Goal: Task Accomplishment & Management: Manage account settings

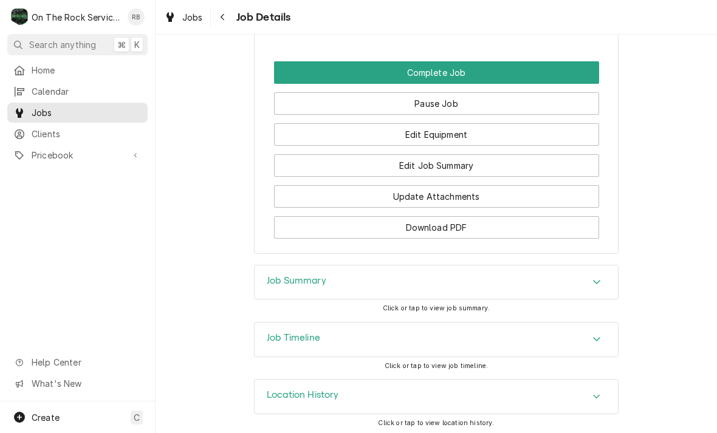
scroll to position [1189, 0]
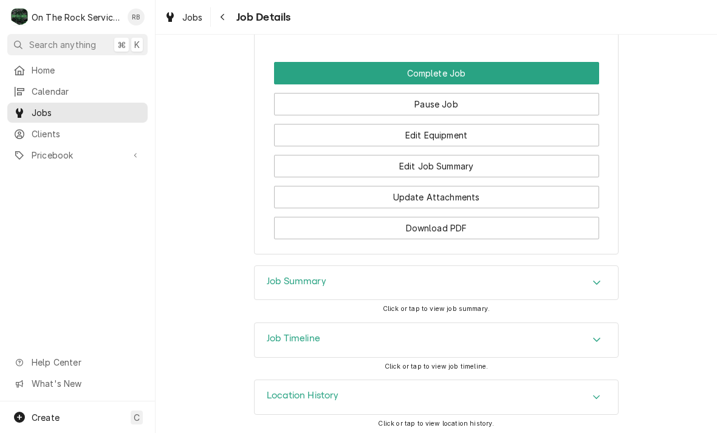
click at [437, 157] on button "Edit Job Summary" at bounding box center [436, 166] width 325 height 22
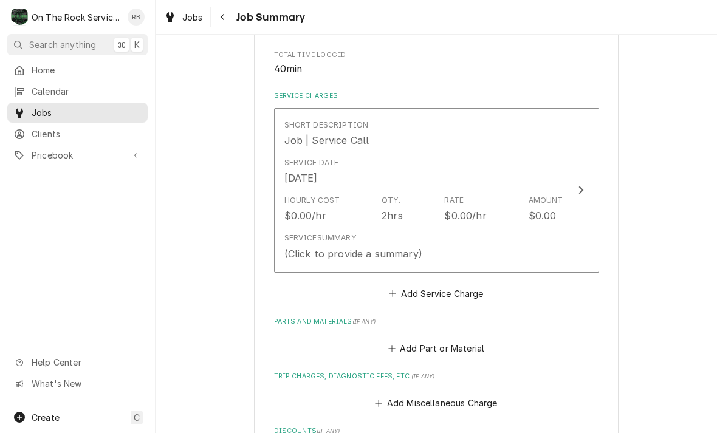
scroll to position [251, 0]
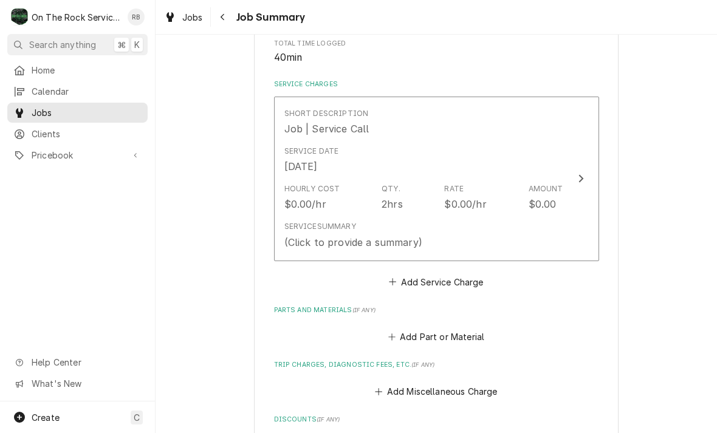
click at [581, 182] on div "Update Line Item" at bounding box center [581, 178] width 16 height 15
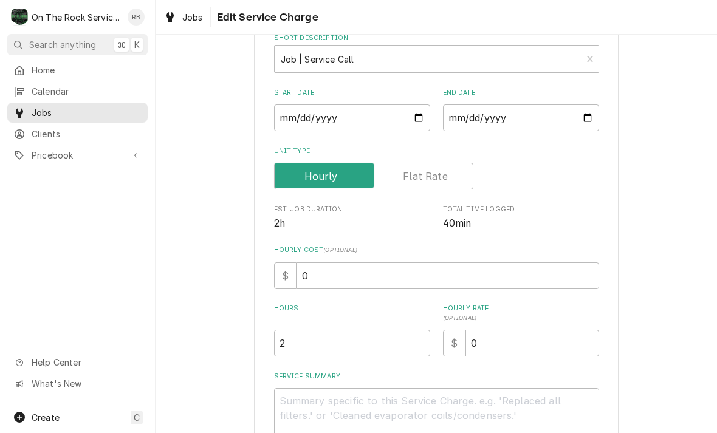
scroll to position [71, 0]
click at [306, 346] on input "2" at bounding box center [352, 342] width 156 height 27
type textarea "x"
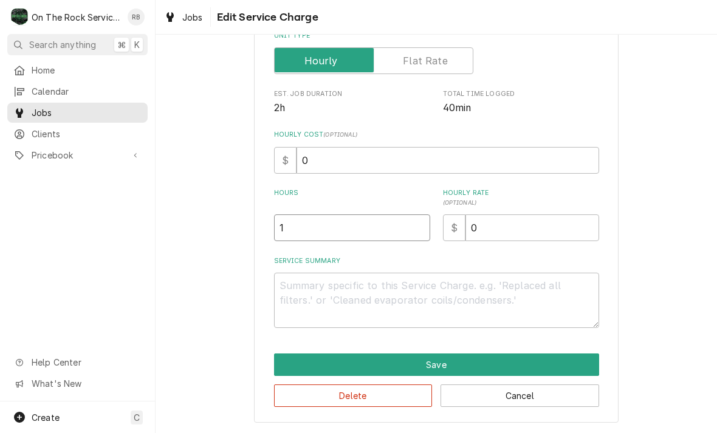
scroll to position [185, 0]
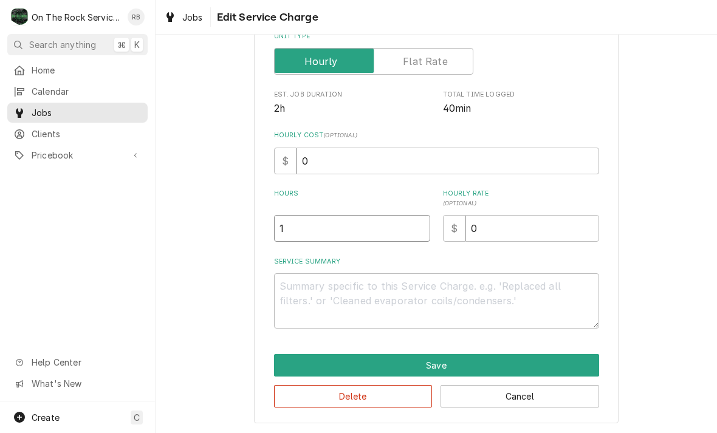
type input "1"
click at [292, 286] on textarea "Service Summary" at bounding box center [436, 300] width 325 height 55
type textarea "x"
type textarea "r"
type textarea "x"
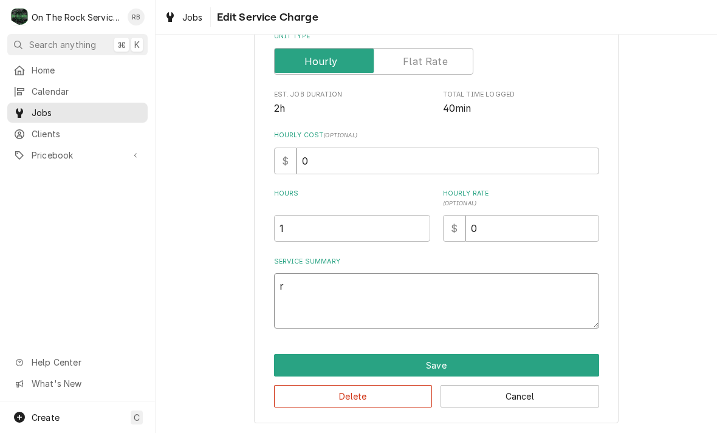
type textarea "ra"
type textarea "x"
type textarea "ray"
type textarea "x"
type textarea "ray"
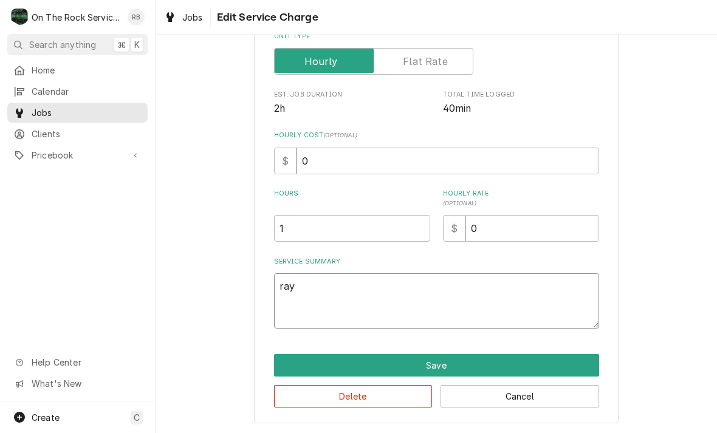
type textarea "x"
type textarea "ray a"
type textarea "x"
type textarea "ray an"
type textarea "x"
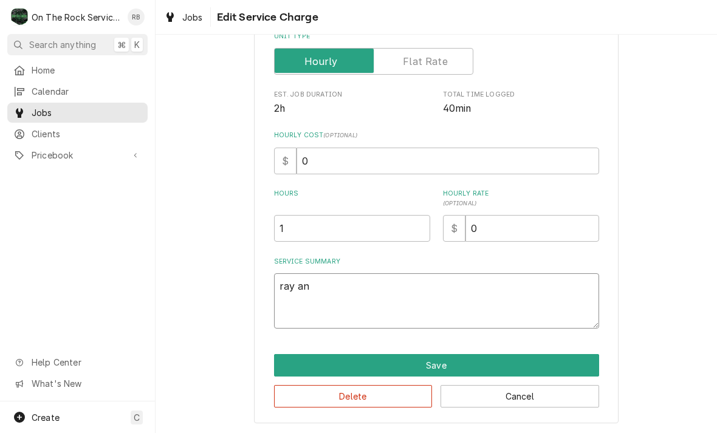
type textarea "ray and"
type textarea "x"
type textarea "ray and"
type textarea "x"
type textarea "ray and i"
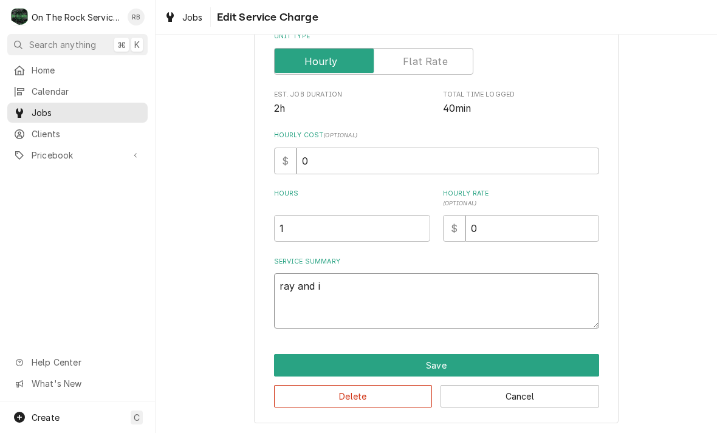
type textarea "x"
type textarea "ray and [PERSON_NAME]"
type textarea "x"
type textarea "ray and izz"
type textarea "x"
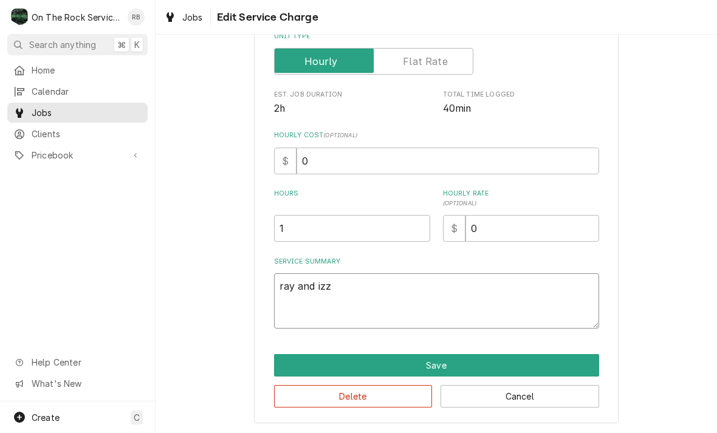
type textarea "ray and [PERSON_NAME]"
type textarea "x"
type textarea "ray and [PERSON_NAME]"
type textarea "x"
type textarea "ray and [PERSON_NAME]"
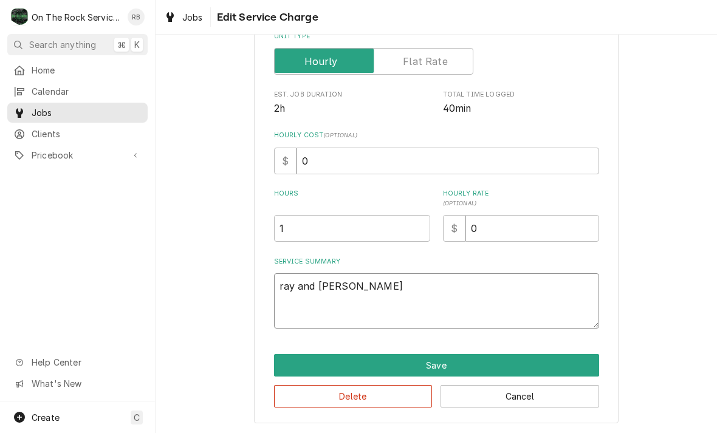
click at [298, 284] on textarea "ray and [PERSON_NAME]" at bounding box center [436, 300] width 325 height 55
type textarea "x"
type textarea "[PERSON_NAME]"
type textarea "x"
type textarea "[PERSON_NAME]"
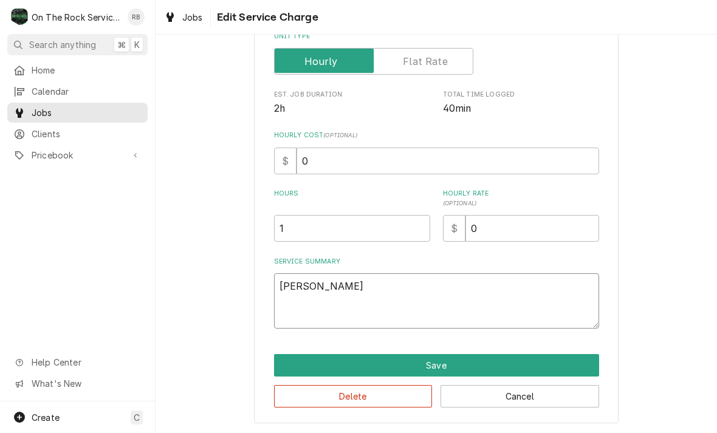
type textarea "x"
type textarea "[PERSON_NAME]"
type textarea "x"
type textarea "and Izzy"
type textarea "x"
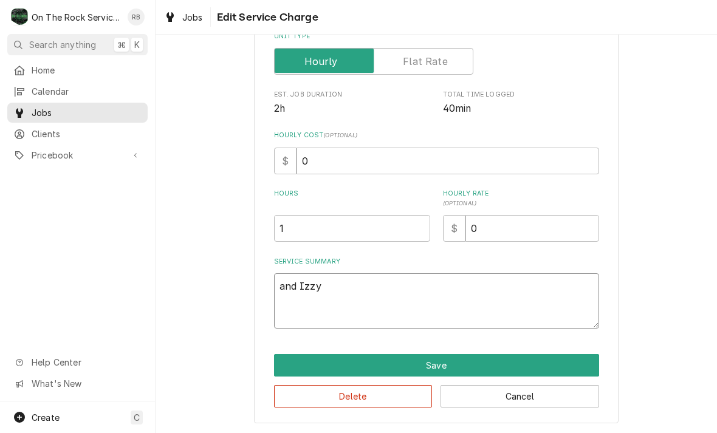
type textarea "[PERSON_NAME]"
type textarea "x"
type textarea "[PERSON_NAME]"
type textarea "x"
type textarea "[PERSON_NAME]"
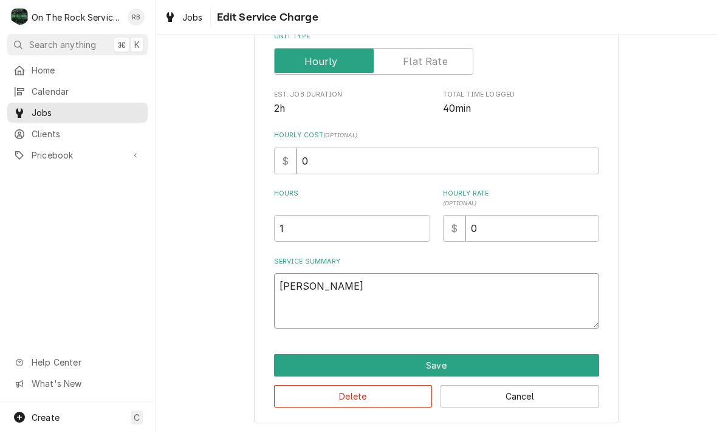
type textarea "x"
type textarea "[PERSON_NAME] and [PERSON_NAME]"
click at [386, 293] on textarea "[PERSON_NAME] and [PERSON_NAME]" at bounding box center [436, 300] width 325 height 55
click at [279, 282] on textarea "[PERSON_NAME] and [PERSON_NAME]" at bounding box center [436, 300] width 325 height 55
type textarea "x"
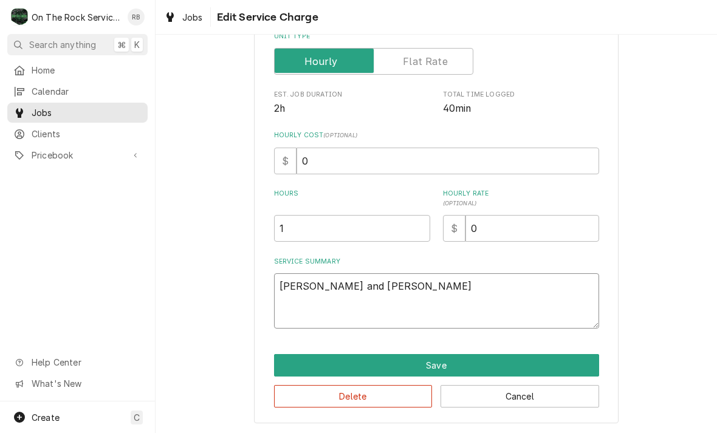
type textarea "8Ray and [PERSON_NAME]"
type textarea "x"
type textarea "8/[PERSON_NAME] and [PERSON_NAME]"
type textarea "x"
type textarea "8/1Ray and [PERSON_NAME]"
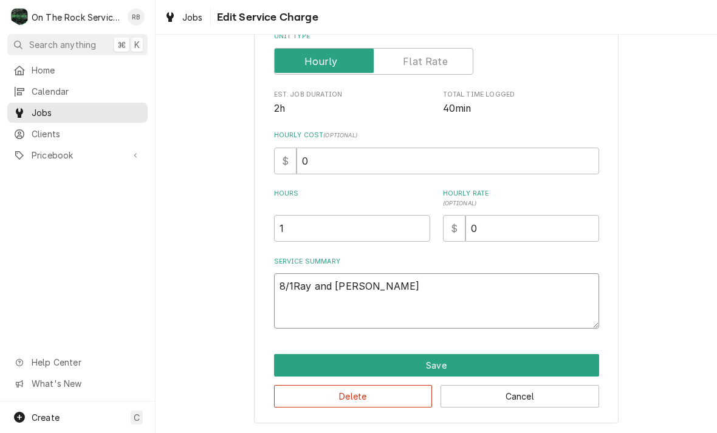
type textarea "x"
type textarea "8/19Ray and [PERSON_NAME]"
type textarea "x"
type textarea "8/19/[PERSON_NAME] and [PERSON_NAME]"
type textarea "x"
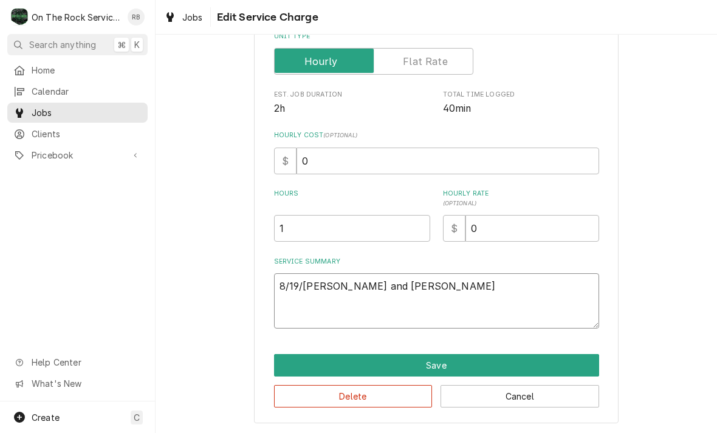
type textarea "8/19/2Ray and [PERSON_NAME]"
type textarea "x"
type textarea "8/19/25Ray and [PERSON_NAME]"
type textarea "x"
type textarea "[DATE] [PERSON_NAME] and [PERSON_NAME]"
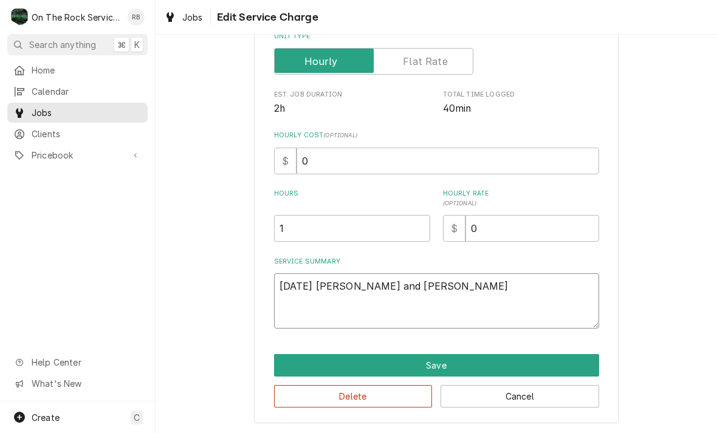
type textarea "x"
type textarea "[DATE] [PERSON_NAME] and [PERSON_NAME]"
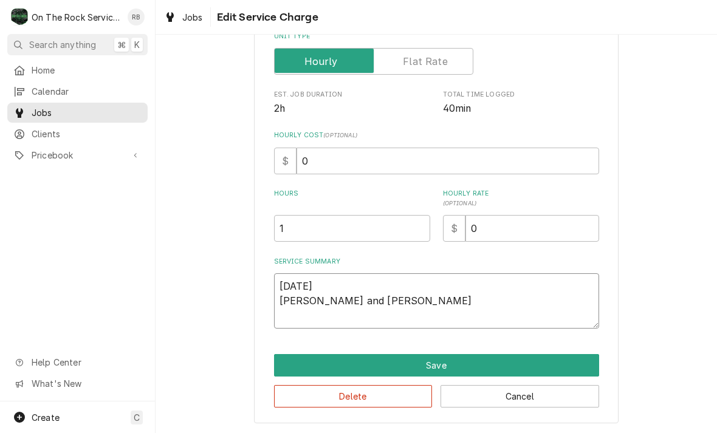
click at [370, 297] on textarea "[DATE] [PERSON_NAME] and [PERSON_NAME]" at bounding box center [436, 300] width 325 height 55
type textarea "x"
type textarea "[DATE] [PERSON_NAME] and [PERSON_NAME]"
type textarea "x"
type textarea "[DATE] [PERSON_NAME] and [PERSON_NAME]"
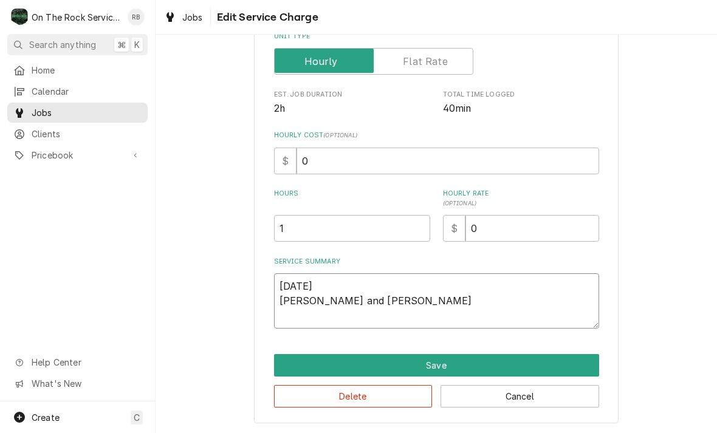
type textarea "x"
type textarea "[DATE] [PERSON_NAME] and Izzy p"
type textarea "x"
type textarea "[DATE] [PERSON_NAME] and [PERSON_NAME] pr"
type textarea "x"
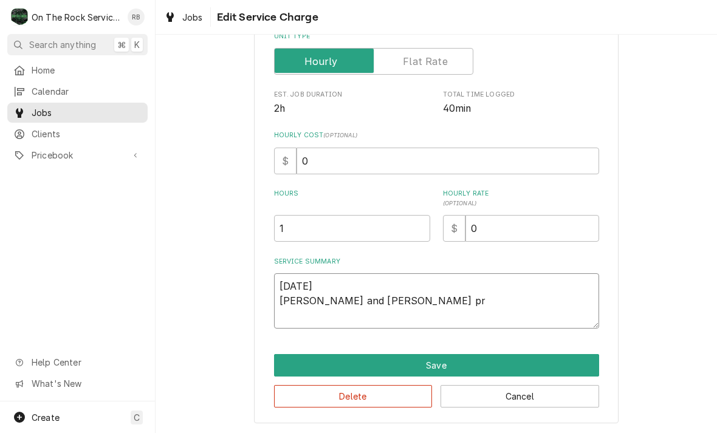
type textarea "[DATE] [PERSON_NAME] and Izzy pro"
type textarea "x"
type textarea "[DATE] [PERSON_NAME] and [PERSON_NAME] prov"
type textarea "x"
type textarea "[DATE] [PERSON_NAME] and [PERSON_NAME] provi"
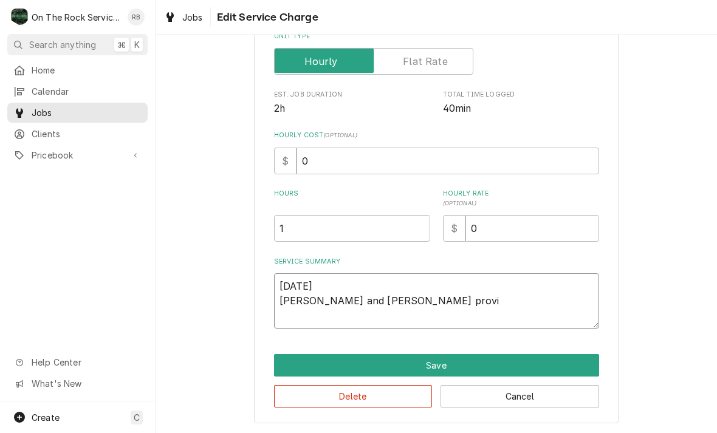
type textarea "x"
type textarea "[DATE] [PERSON_NAME] and Izzy provid"
type textarea "x"
type textarea "[DATE] [PERSON_NAME] and Izzy provide"
type textarea "x"
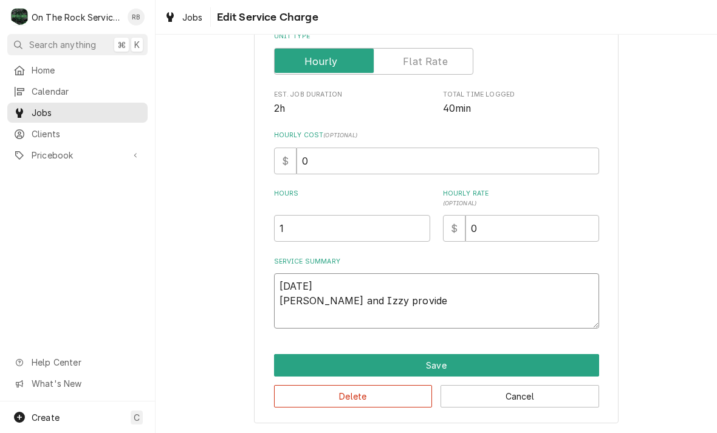
type textarea "[DATE] [PERSON_NAME] and [PERSON_NAME] provided"
type textarea "x"
type textarea "[DATE] [PERSON_NAME] and [PERSON_NAME] provided"
type textarea "x"
type textarea "[DATE] [PERSON_NAME] and [PERSON_NAME] provided s"
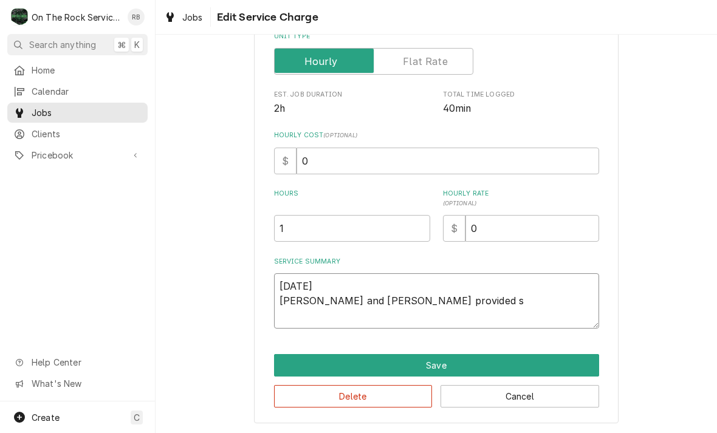
type textarea "x"
type textarea "[DATE] [PERSON_NAME] and [PERSON_NAME] provided se"
type textarea "x"
type textarea "[DATE] [PERSON_NAME] and [PERSON_NAME] provided ser"
type textarea "x"
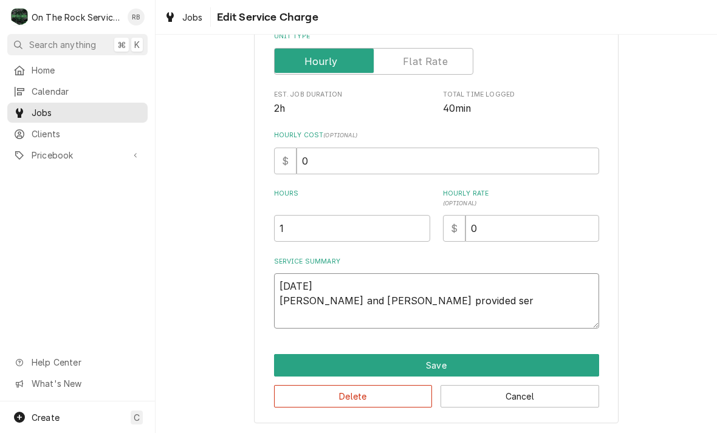
type textarea "[DATE] [PERSON_NAME] and [PERSON_NAME] provided serv"
type textarea "x"
type textarea "[DATE] [PERSON_NAME] and [PERSON_NAME] provided servi"
type textarea "x"
type textarea "[DATE] [PERSON_NAME] and [PERSON_NAME] provided servic"
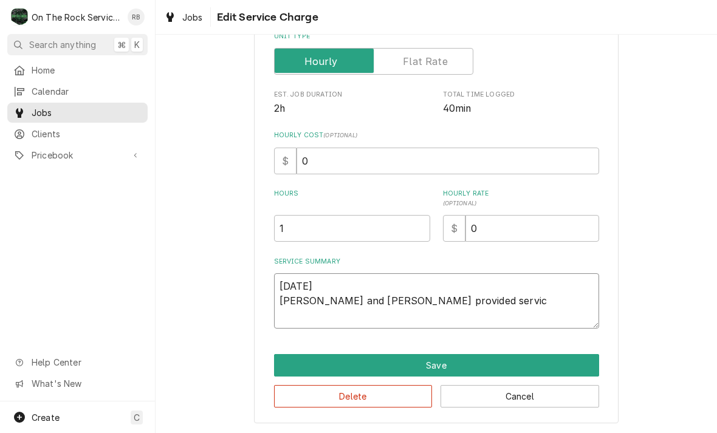
type textarea "x"
type textarea "[DATE] [PERSON_NAME] and [PERSON_NAME] provided service"
type textarea "x"
type textarea "[DATE] [PERSON_NAME] and [PERSON_NAME] provided service p"
type textarea "x"
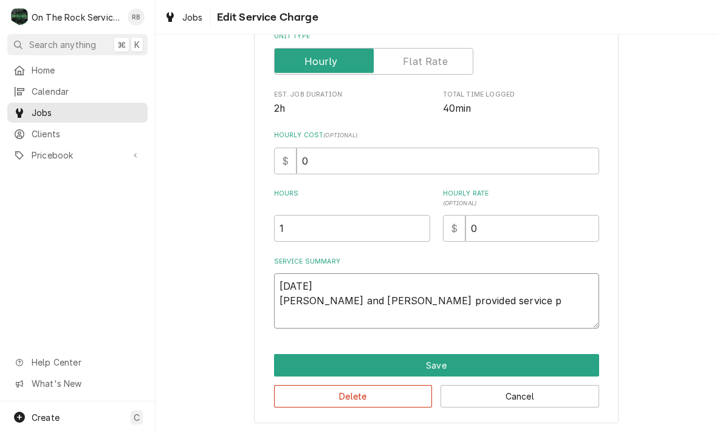
type textarea "[DATE] [PERSON_NAME] and [PERSON_NAME] provided service pa"
type textarea "x"
type textarea "[DATE] [PERSON_NAME] and [PERSON_NAME] provided service par"
type textarea "x"
type textarea "[DATE] [PERSON_NAME] and [PERSON_NAME] provided service part"
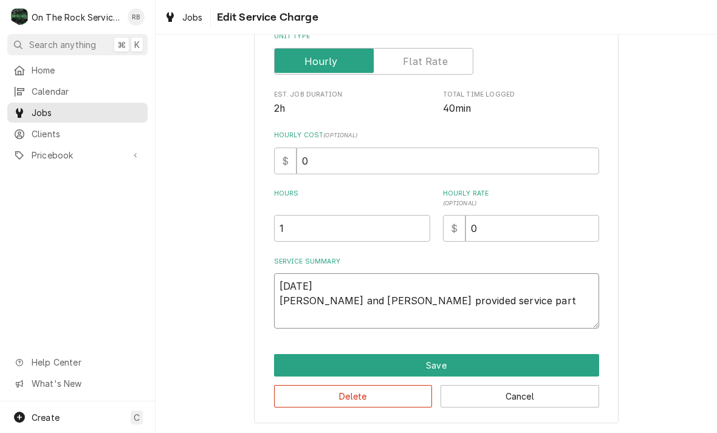
type textarea "x"
type textarea "[DATE] [PERSON_NAME] and [PERSON_NAME] provided service parts"
type textarea "x"
type textarea "[DATE] [PERSON_NAME] and [PERSON_NAME] provided service parts"
type textarea "x"
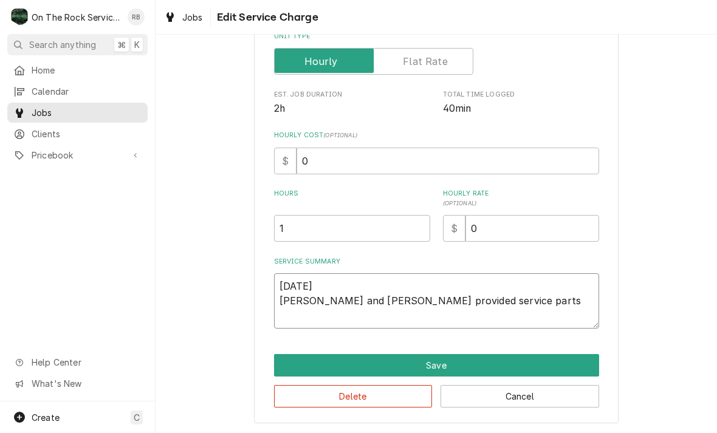
type textarea "[DATE] [PERSON_NAME] and [PERSON_NAME] provided service parts a"
type textarea "x"
type textarea "[DATE] [PERSON_NAME] and [PERSON_NAME] provided service parts an"
type textarea "x"
type textarea "[DATE] [PERSON_NAME] and Izzy provided service parts and"
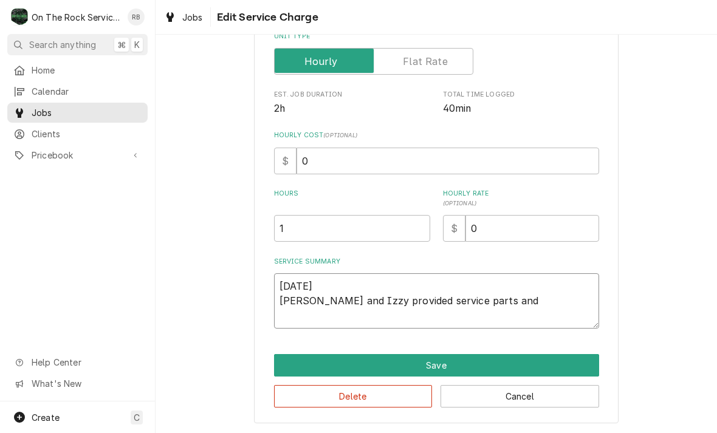
type textarea "x"
type textarea "[DATE] [PERSON_NAME] and Izzy provided service parts and"
type textarea "x"
type textarea "[DATE] [PERSON_NAME] and [PERSON_NAME] provided service parts and l"
type textarea "x"
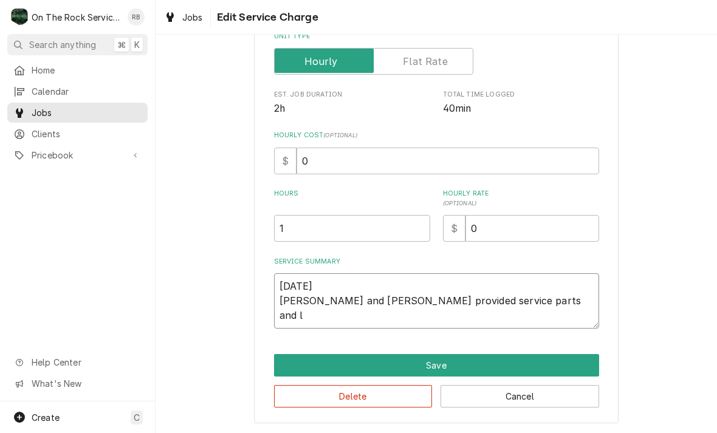
type textarea "[DATE] [PERSON_NAME] and [PERSON_NAME] provided service parts and la"
type textarea "x"
type textarea "[DATE] [PERSON_NAME] and [PERSON_NAME] provided service parts and lab"
type textarea "x"
type textarea "[DATE] [PERSON_NAME] and [PERSON_NAME] provided service parts and labo"
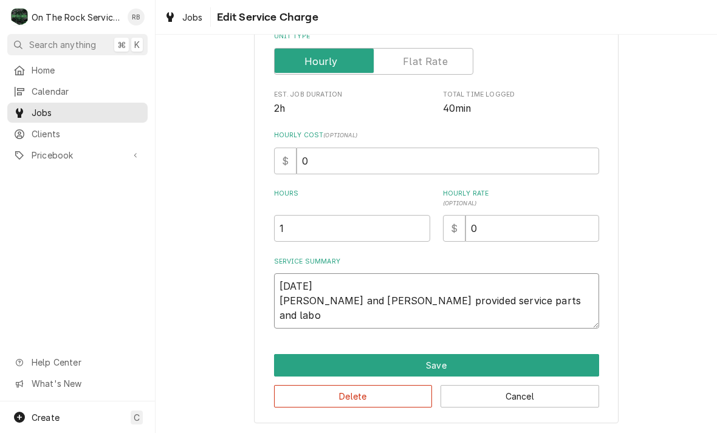
type textarea "x"
type textarea "[DATE] [PERSON_NAME] and [PERSON_NAME] provided service parts and labor"
type textarea "x"
type textarea "[DATE] [PERSON_NAME] and [PERSON_NAME] provided service parts and labor"
type textarea "x"
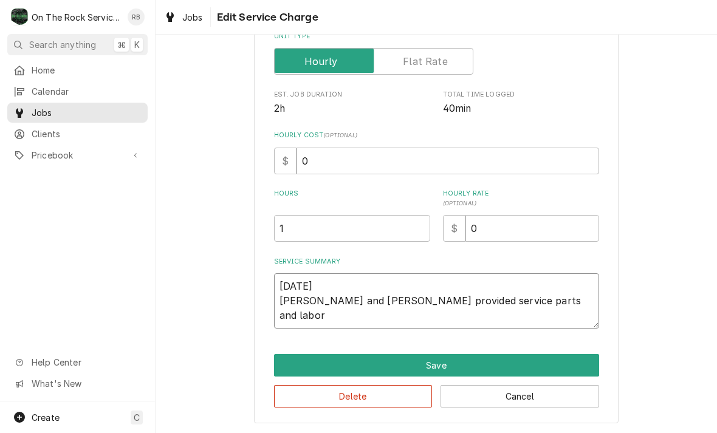
type textarea "[DATE] [PERSON_NAME] and [PERSON_NAME] provided service parts and labor"
type textarea "x"
type textarea "[DATE] [PERSON_NAME] and [PERSON_NAME] provided service parts and labor"
type textarea "x"
type textarea "[DATE] [PERSON_NAME] and [PERSON_NAME] provided service parts and labor t"
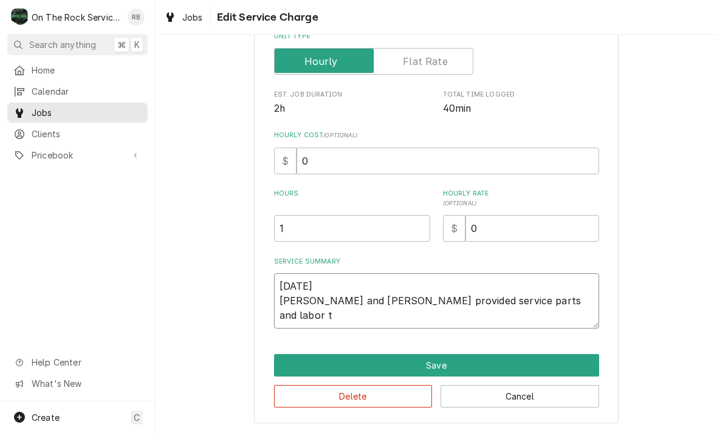
type textarea "x"
type textarea "[DATE] [PERSON_NAME] and [PERSON_NAME] provided service parts and labor to"
type textarea "x"
type textarea "[DATE] [PERSON_NAME] and [PERSON_NAME] provided service parts and labor to"
type textarea "x"
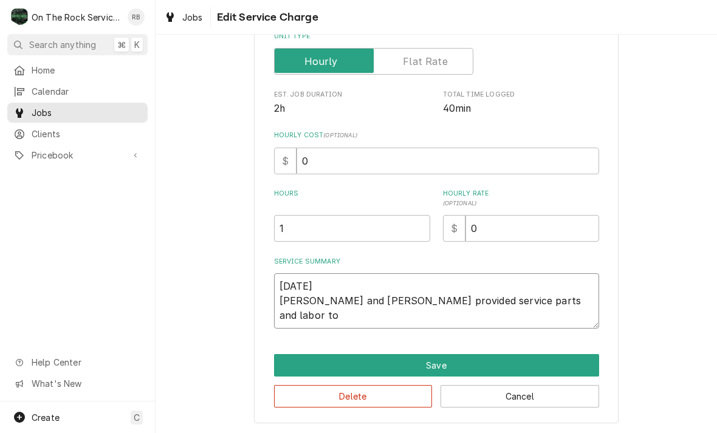
type textarea "[DATE] [PERSON_NAME] and [PERSON_NAME] provided service parts and labor to d"
type textarea "x"
type textarea "[DATE] [PERSON_NAME] and [PERSON_NAME] provided service parts and labor to diag…"
type textarea "x"
type textarea "[DATE] [PERSON_NAME] and [PERSON_NAME] provided service parts and labor to diag…"
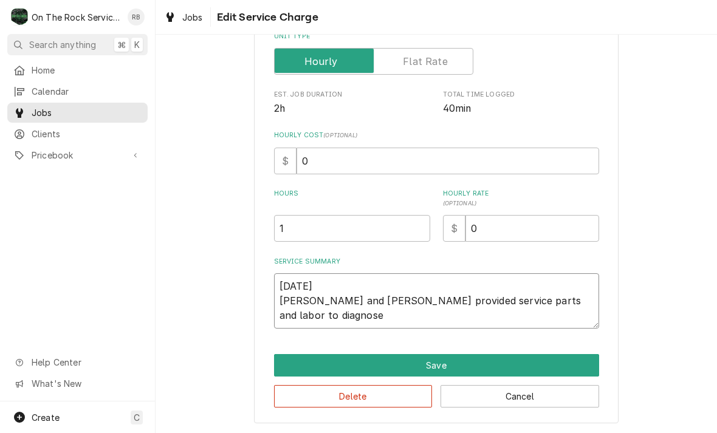
type textarea "x"
type textarea "[DATE] [PERSON_NAME] and [PERSON_NAME] provided service parts and labor to diag…"
type textarea "x"
type textarea "[DATE] [PERSON_NAME] and [PERSON_NAME] provided service parts and labor to diag…"
type textarea "x"
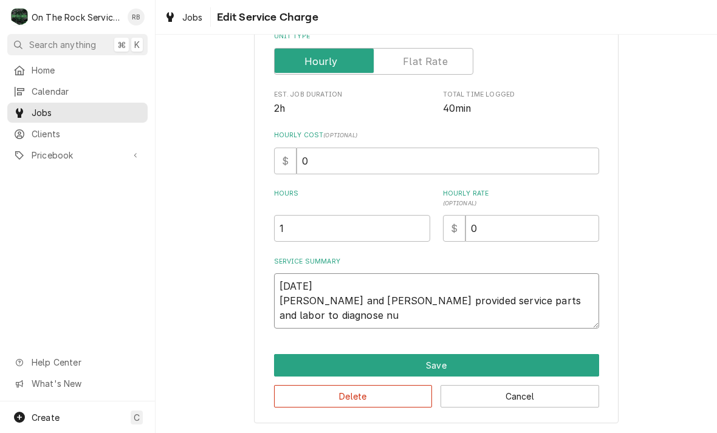
type textarea "[DATE] [PERSON_NAME] and [PERSON_NAME] provided service parts and labor to diag…"
type textarea "x"
type textarea "[DATE] [PERSON_NAME] and [PERSON_NAME] provided service parts and labor to diag…"
type textarea "x"
type textarea "[DATE] [PERSON_NAME] and [PERSON_NAME] provided service parts and labor to diag…"
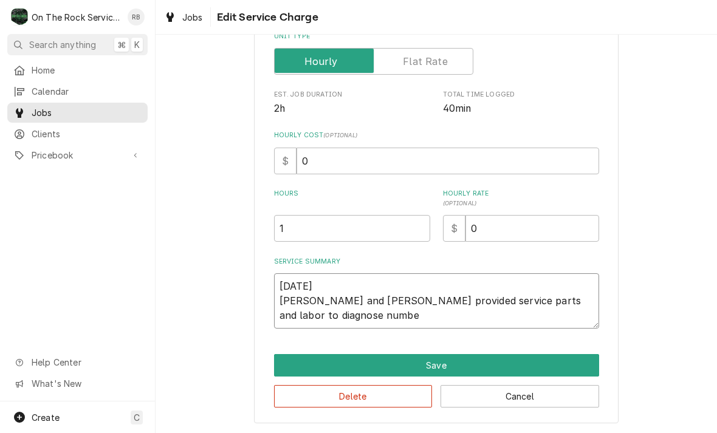
type textarea "x"
type textarea "[DATE] [PERSON_NAME] and [PERSON_NAME] provided service parts and labor to diag…"
type textarea "x"
type textarea "[DATE] [PERSON_NAME] and [PERSON_NAME] provided service parts and labor to diag…"
type textarea "x"
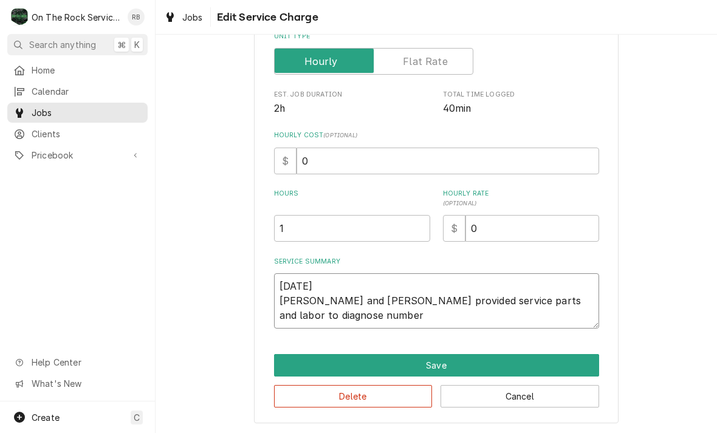
type textarea "[DATE] [PERSON_NAME] and [PERSON_NAME] provided service parts and labor to diag…"
type textarea "x"
type textarea "[DATE] [PERSON_NAME] and [PERSON_NAME] provided service parts and labor to diag…"
type textarea "x"
type textarea "[DATE] [PERSON_NAME] and [PERSON_NAME] provided service parts and labor to diag…"
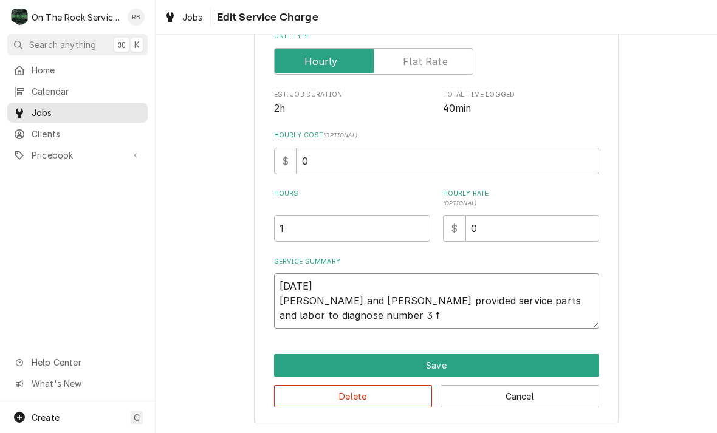
type textarea "x"
type textarea "[DATE] [PERSON_NAME] and [PERSON_NAME] provided service parts and labor to diag…"
type textarea "x"
type textarea "[DATE] [PERSON_NAME] and [PERSON_NAME] provided service parts and labor to diag…"
type textarea "x"
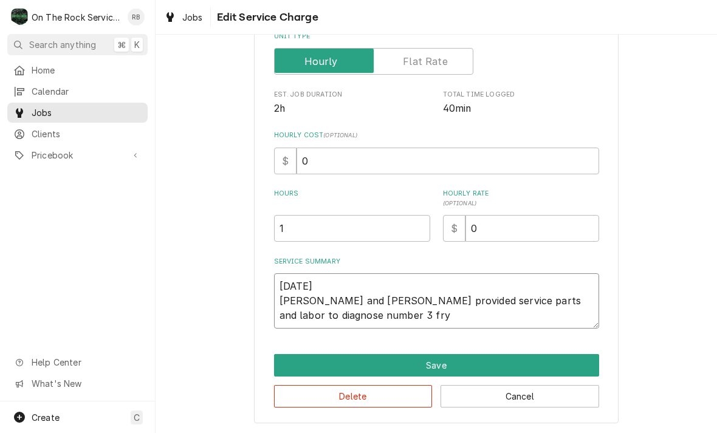
type textarea "[DATE] [PERSON_NAME] and [PERSON_NAME] provided service parts and labor to diag…"
type textarea "x"
type textarea "[DATE] [PERSON_NAME] and [PERSON_NAME] provided service parts and labor to diag…"
type textarea "x"
type textarea "[DATE] [PERSON_NAME] and [PERSON_NAME] provided service parts and labor to diag…"
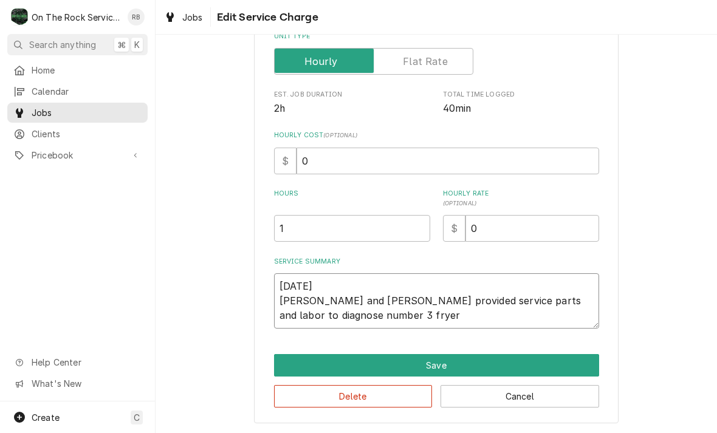
type textarea "x"
type textarea "[DATE] [PERSON_NAME] and [PERSON_NAME] provided service parts and labor to diag…"
type textarea "x"
type textarea "[DATE] [PERSON_NAME] and [PERSON_NAME] provided service parts and labor to diag…"
type textarea "x"
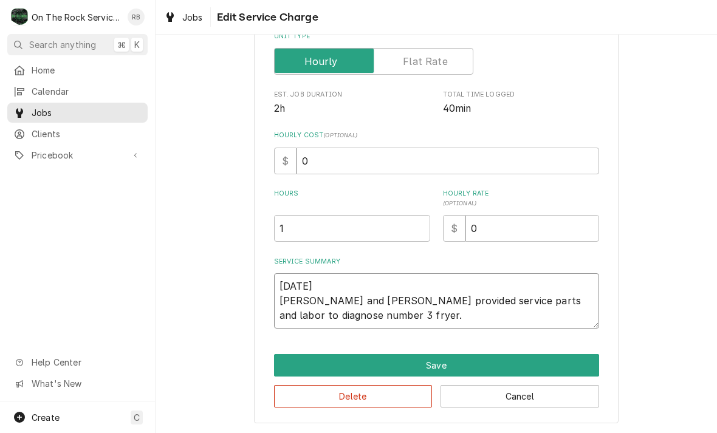
type textarea "[DATE] [PERSON_NAME] and [PERSON_NAME] provided service parts and labor to diag…"
type textarea "x"
type textarea "[DATE] [PERSON_NAME] and [PERSON_NAME] provided service parts and labor to diag…"
type textarea "x"
type textarea "[DATE] [PERSON_NAME] and [PERSON_NAME] provided service parts and labor to diag…"
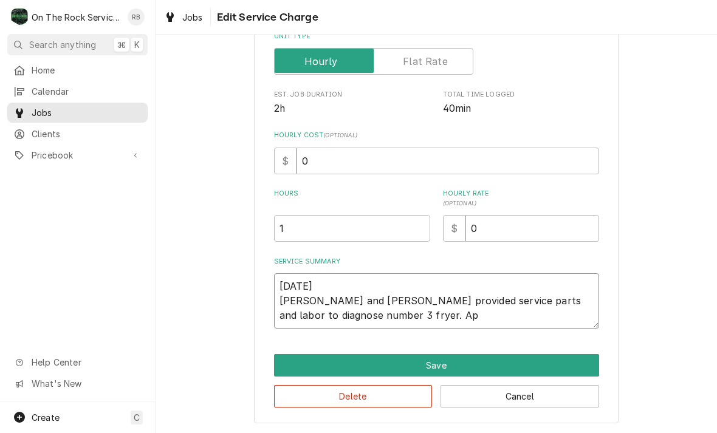
type textarea "x"
type textarea "[DATE] [PERSON_NAME] and [PERSON_NAME] provided service parts and labor to diag…"
type textarea "x"
type textarea "[DATE] [PERSON_NAME] and [PERSON_NAME] provided service parts and labor to diag…"
type textarea "x"
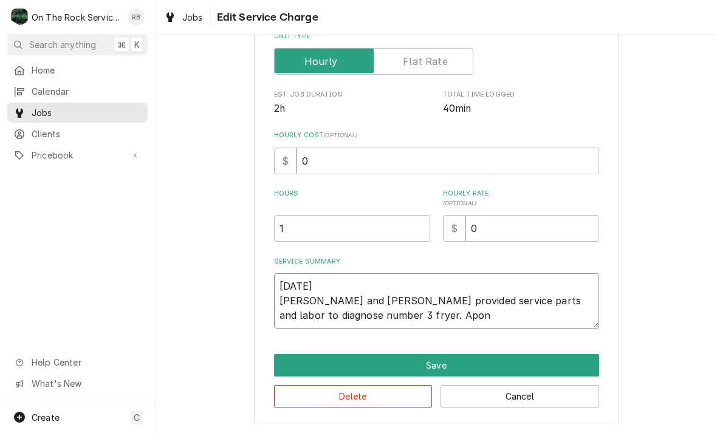
type textarea "[DATE] [PERSON_NAME] and [PERSON_NAME] provided service parts and labor to diag…"
type textarea "x"
type textarea "[DATE] [PERSON_NAME] and [PERSON_NAME] provided service parts and labor to diag…"
type textarea "x"
type textarea "[DATE] [PERSON_NAME] and [PERSON_NAME] provided service parts and labor to diag…"
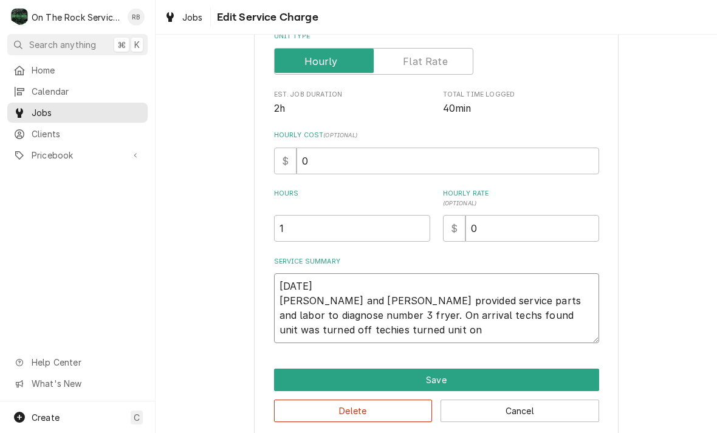
click at [540, 315] on textarea "[DATE] [PERSON_NAME] and [PERSON_NAME] provided service parts and labor to diag…" at bounding box center [436, 308] width 325 height 70
click at [341, 334] on textarea "[DATE] [PERSON_NAME] and [PERSON_NAME] provided service parts and labor to diag…" at bounding box center [436, 308] width 325 height 70
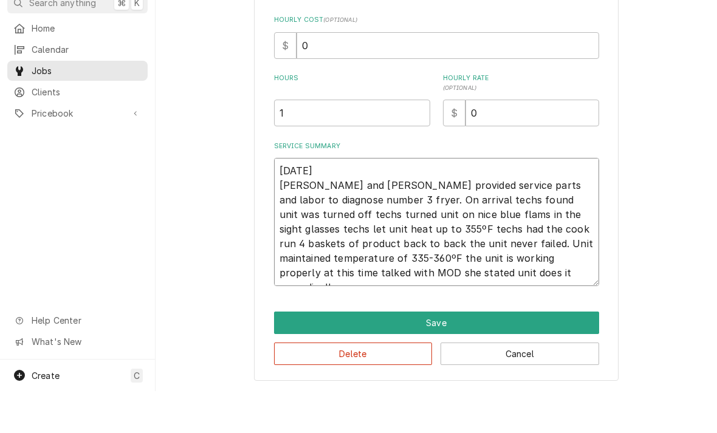
scroll to position [258, 0]
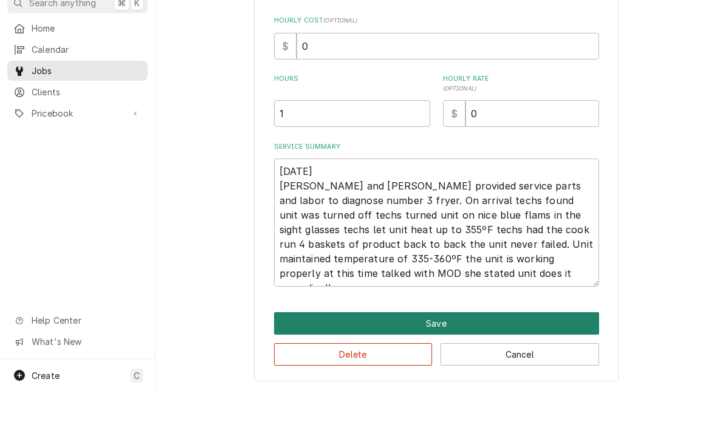
click at [538, 354] on button "Save" at bounding box center [436, 365] width 325 height 22
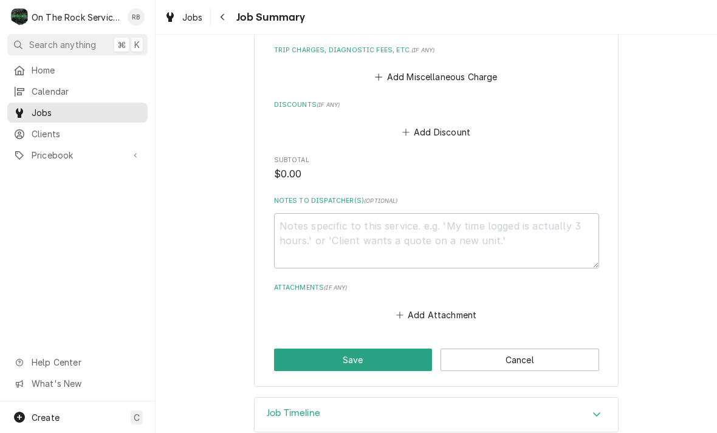
scroll to position [697, 0]
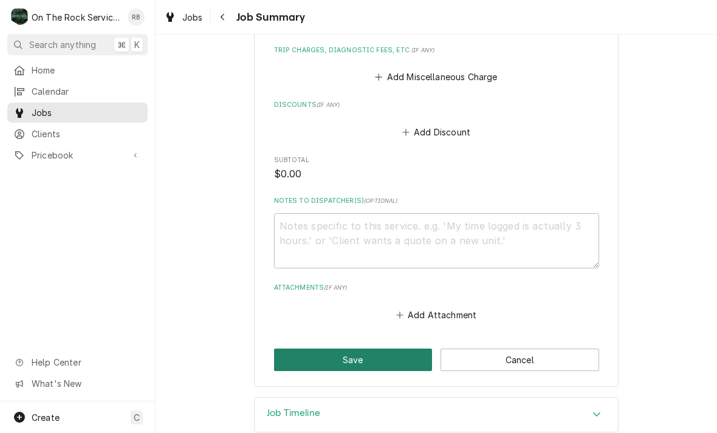
click at [355, 349] on button "Save" at bounding box center [353, 360] width 159 height 22
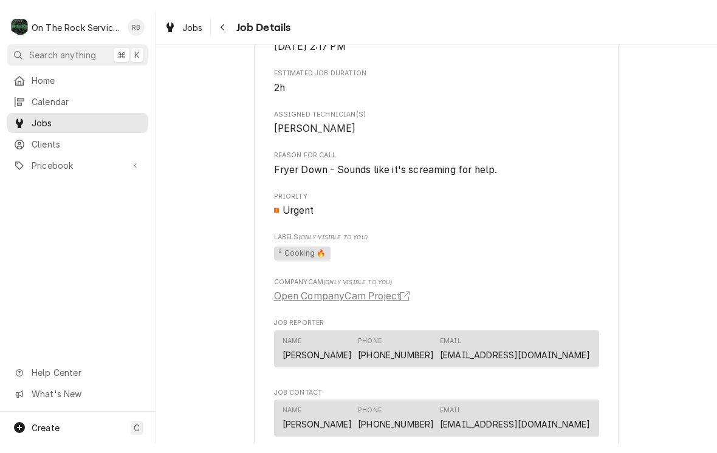
scroll to position [671, 0]
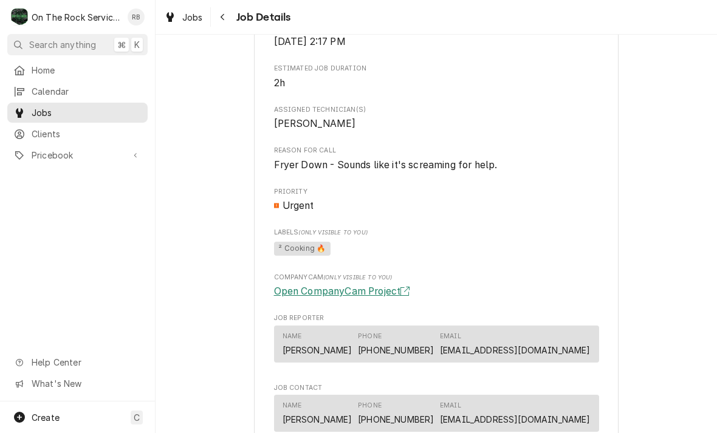
click at [383, 291] on link "Open CompanyCam Project" at bounding box center [344, 291] width 141 height 15
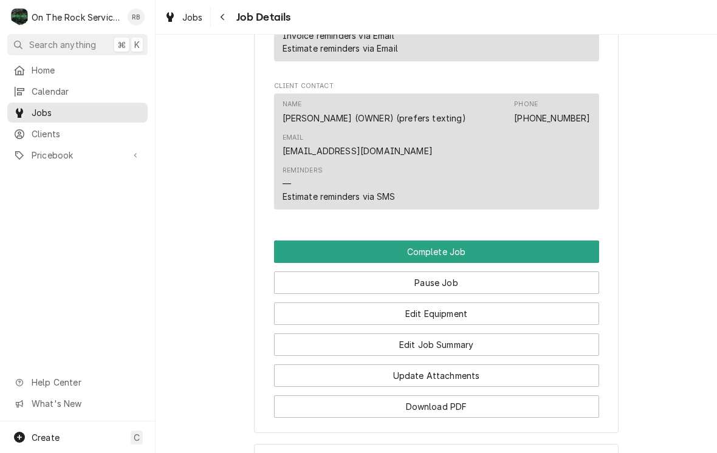
scroll to position [1164, 0]
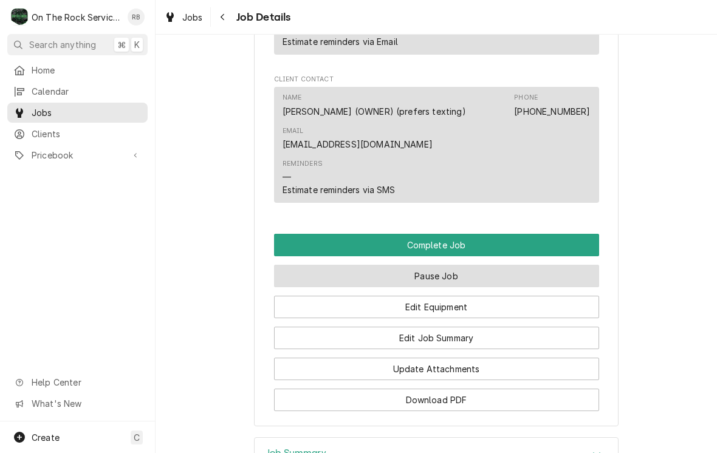
click at [475, 270] on button "Pause Job" at bounding box center [436, 276] width 325 height 22
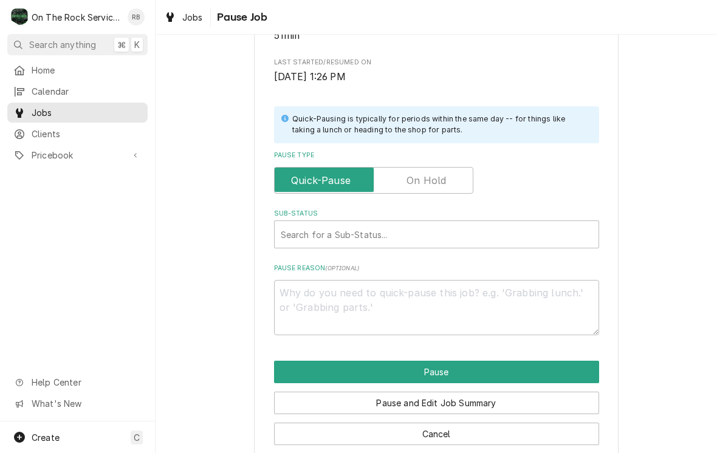
scroll to position [210, 0]
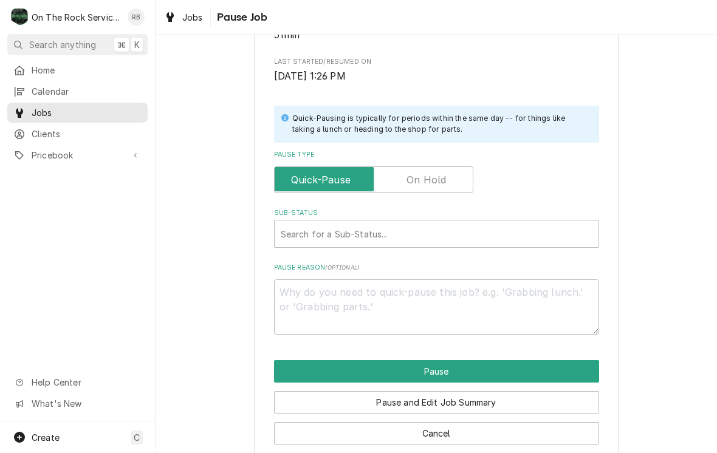
click at [446, 173] on input "Pause Type" at bounding box center [373, 179] width 188 height 27
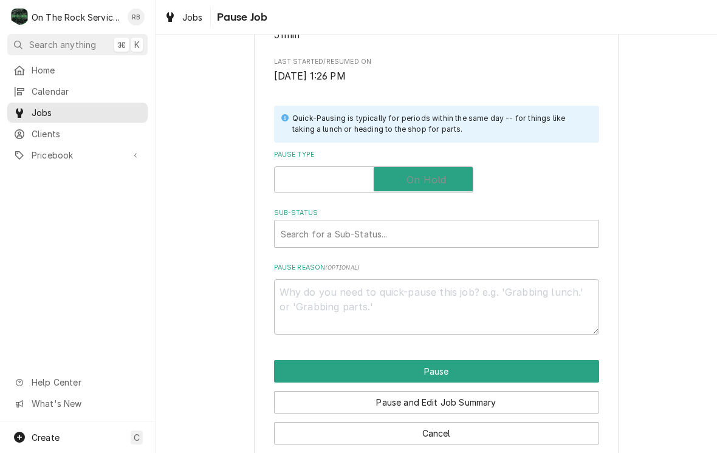
checkbox input "true"
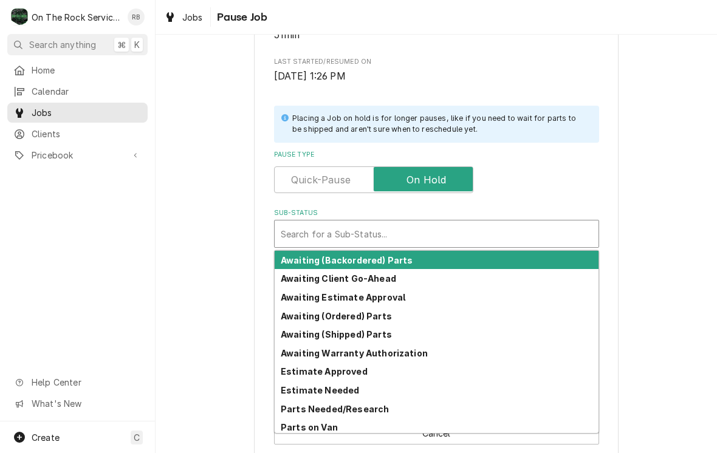
scroll to position [0, 0]
click at [425, 269] on div "Awaiting Client Go-Ahead" at bounding box center [437, 278] width 324 height 19
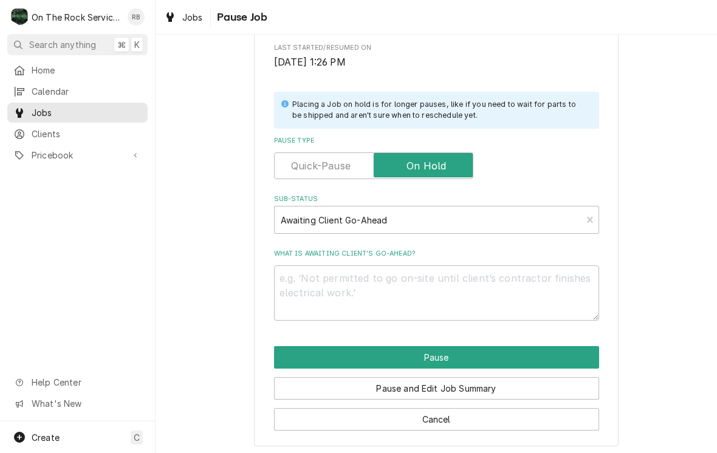
scroll to position [224, 0]
click at [533, 286] on textarea "What is awaiting client’s go-ahead?" at bounding box center [436, 293] width 325 height 55
type textarea "x"
type textarea "W"
type textarea "x"
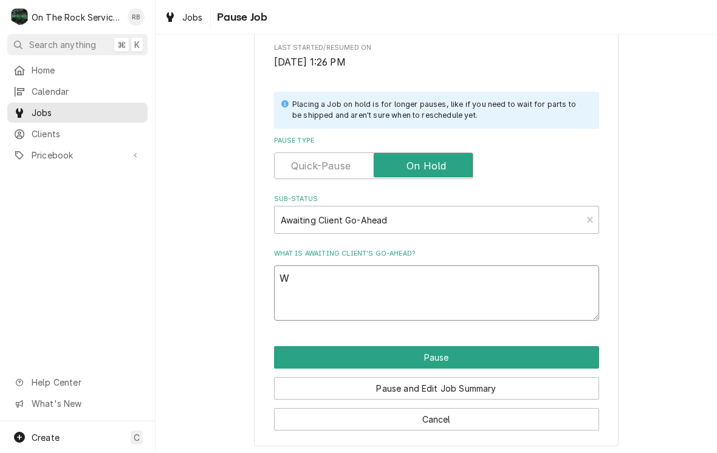
type textarea "Wa"
type textarea "x"
type textarea "Wai"
type textarea "x"
type textarea "Wait"
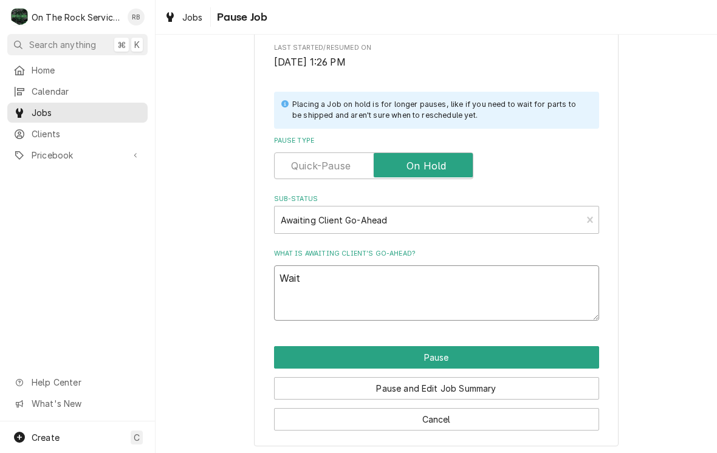
type textarea "x"
type textarea "Waiti"
type textarea "x"
type textarea "Waitin"
type textarea "x"
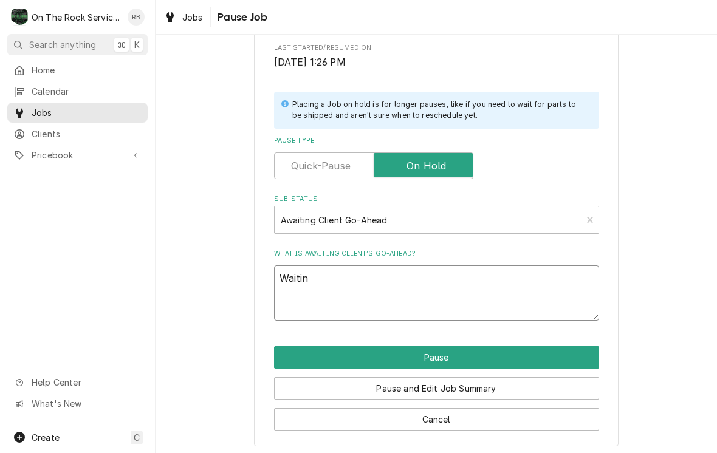
type textarea "Waiting"
type textarea "x"
type textarea "Waiting"
type textarea "x"
type textarea "Waiting f"
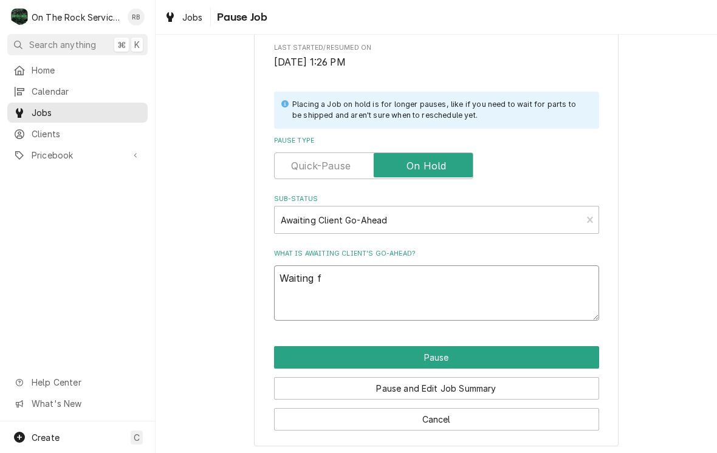
type textarea "x"
type textarea "Waiting"
type textarea "x"
type textarea "Waiting t"
type textarea "x"
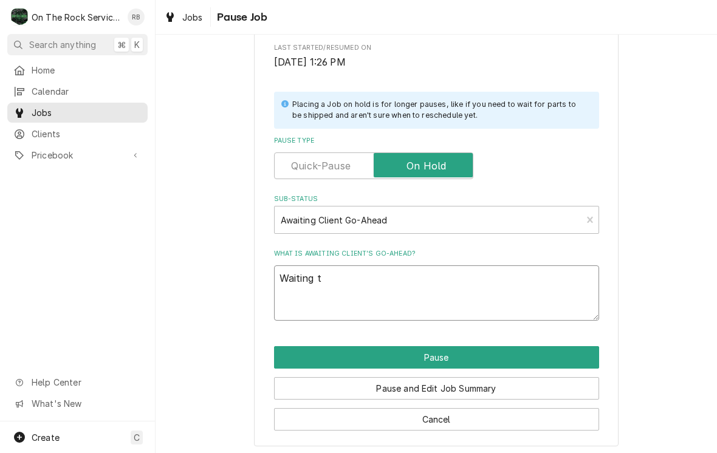
type textarea "Waiting to"
type textarea "x"
type textarea "Waiting to"
type textarea "x"
type textarea "Waiting to s"
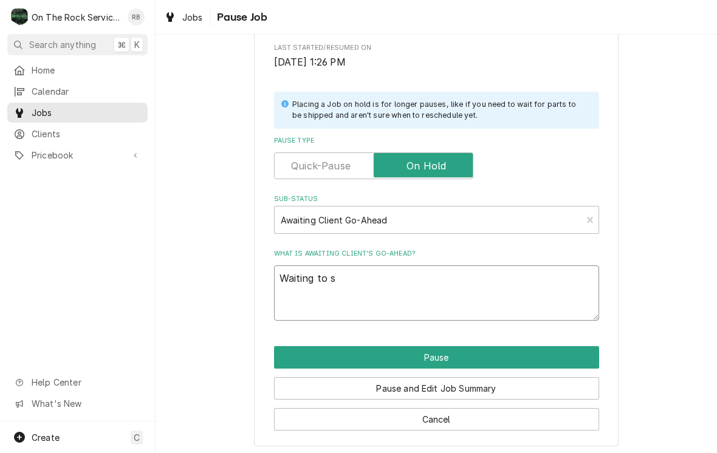
type textarea "x"
type textarea "Waiting to se"
type textarea "x"
type textarea "Waiting to see"
type textarea "x"
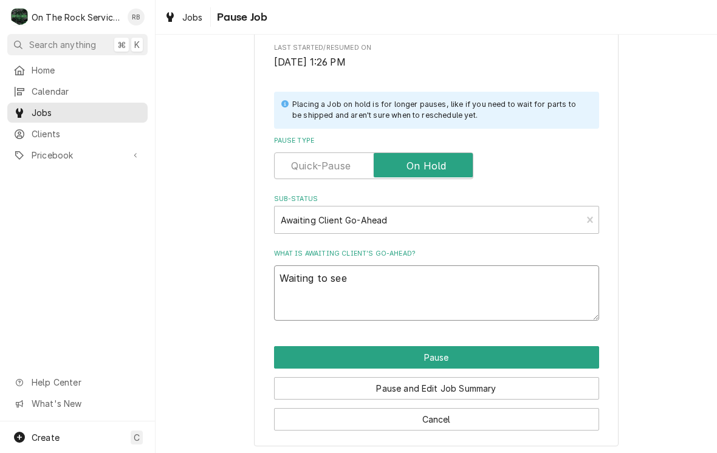
type textarea "Waiting to see"
type textarea "x"
type textarea "Waiting to see i"
type textarea "x"
type textarea "Waiting to see if"
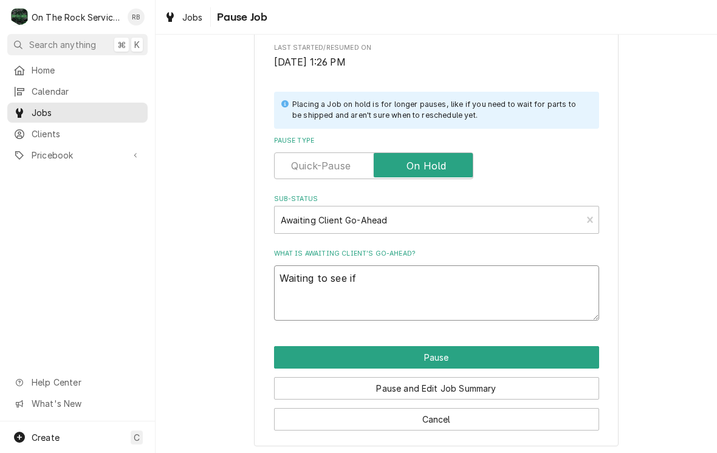
type textarea "x"
type textarea "Waiting to see if"
type textarea "x"
type textarea "Waiting to see if u"
type textarea "x"
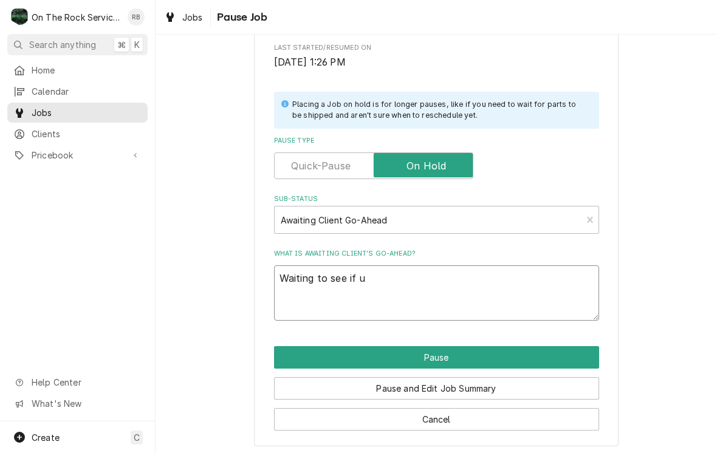
type textarea "Waiting to see if un"
type textarea "x"
type textarea "Waiting to see if uni"
type textarea "x"
type textarea "Waiting to see if unit"
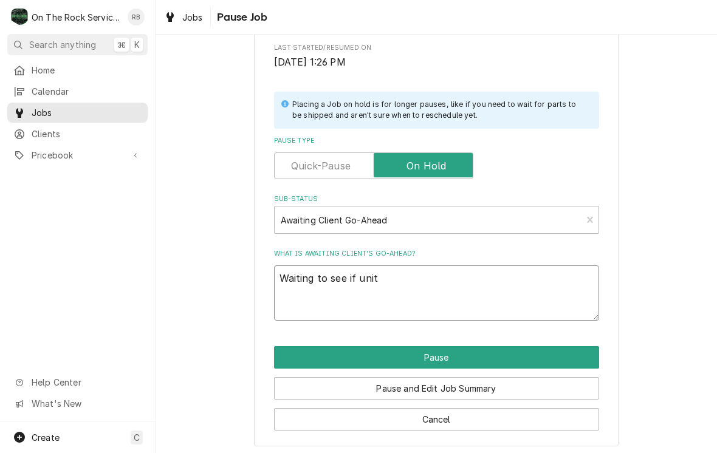
type textarea "x"
type textarea "Waiting to see if unit"
type textarea "x"
type textarea "Waiting to see if unit g"
type textarea "x"
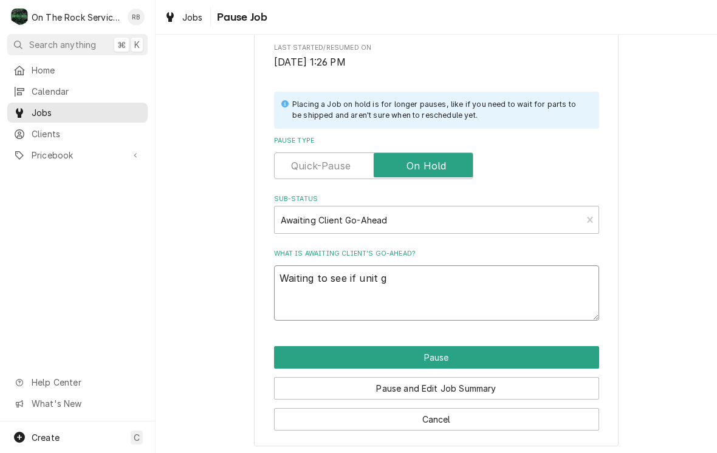
type textarea "Waiting to see if unit go"
type textarea "x"
type textarea "Waiting to see if unit goe"
type textarea "x"
type textarea "Waiting to see if unit goes"
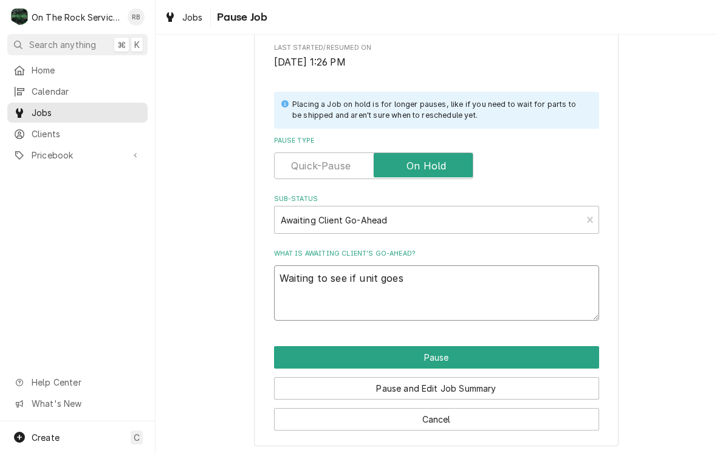
type textarea "x"
type textarea "Waiting to see if unit goes"
type textarea "x"
type textarea "Waiting to see if unit goes d"
type textarea "x"
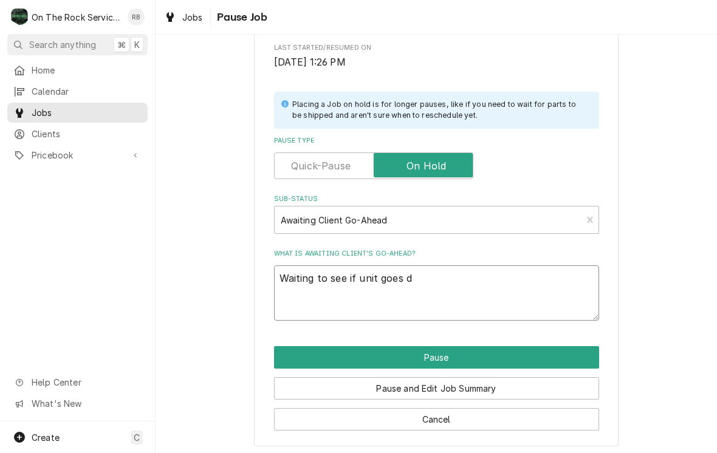
type textarea "Waiting to see if unit goes do"
type textarea "x"
type textarea "Waiting to see if unit goes dow"
type textarea "x"
type textarea "Waiting to see if unit goes down"
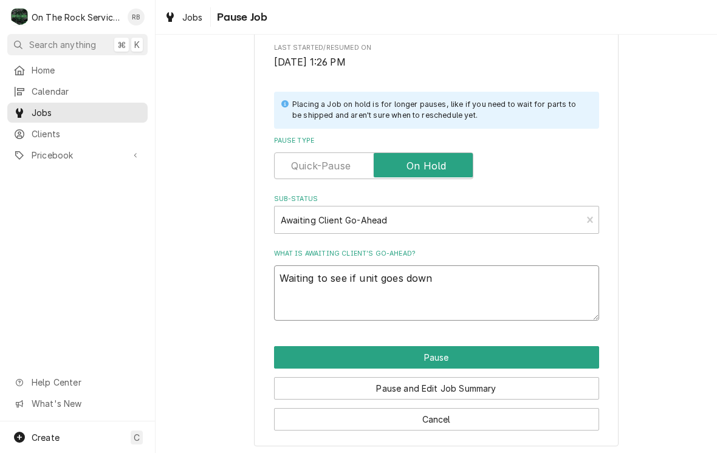
type textarea "x"
type textarea "Waiting to see if unit goes down"
type textarea "x"
type textarea "Waiting to see if unit goes down"
type textarea "x"
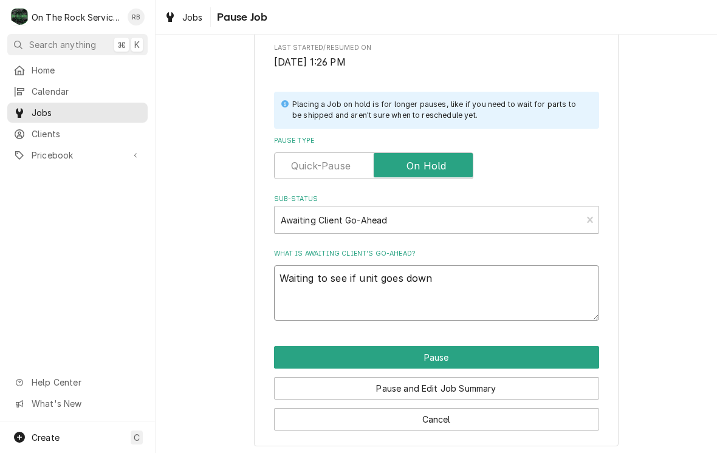
type textarea "Waiting to see if unit goes down."
type textarea "x"
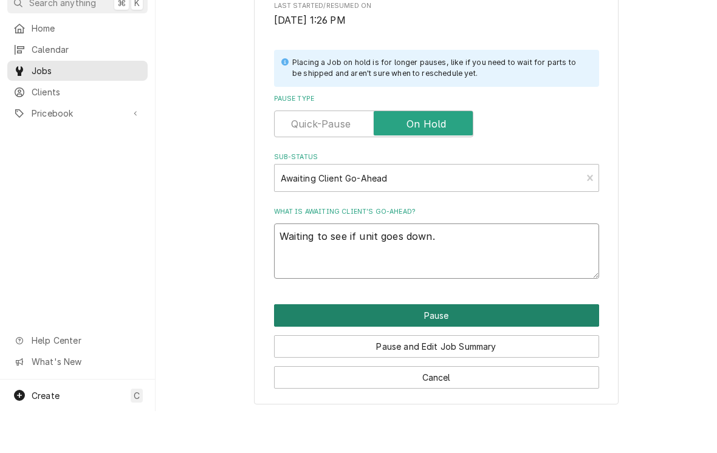
type textarea "Waiting to see if unit goes down."
click at [536, 346] on button "Pause" at bounding box center [436, 357] width 325 height 22
type textarea "x"
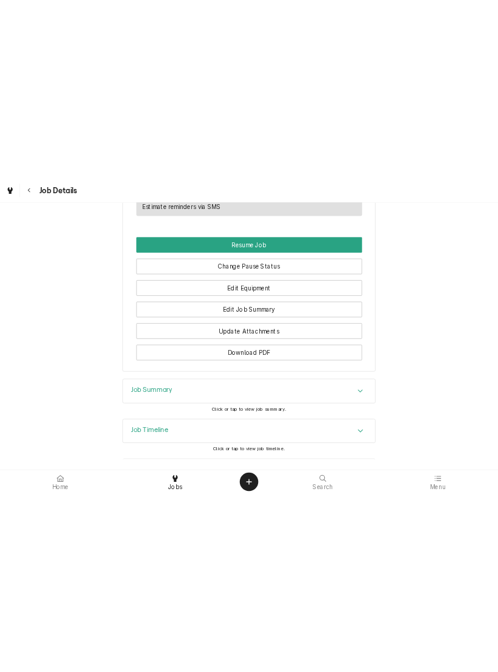
scroll to position [1188, 0]
